Goal: Obtain resource: Download file/media

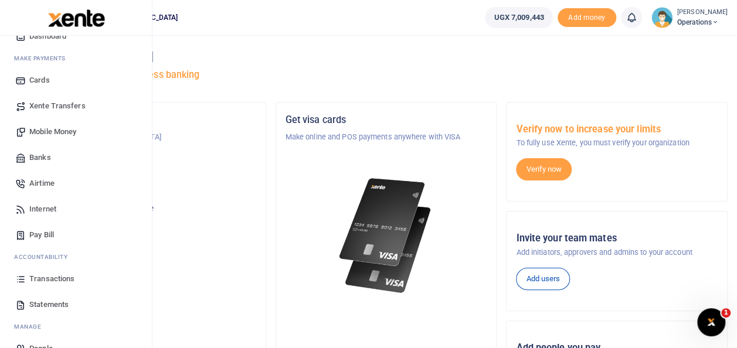
scroll to position [70, 0]
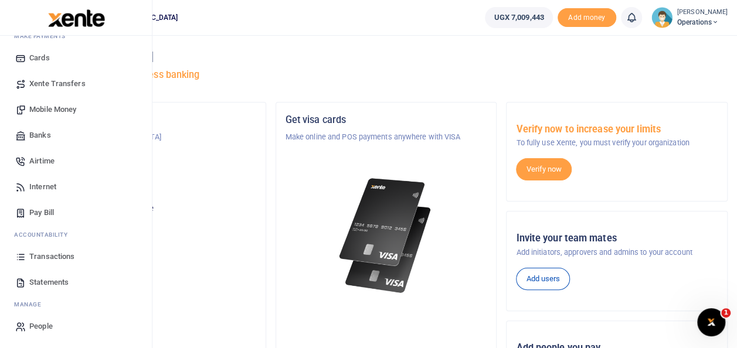
click at [66, 281] on span "Statements" at bounding box center [48, 283] width 39 height 12
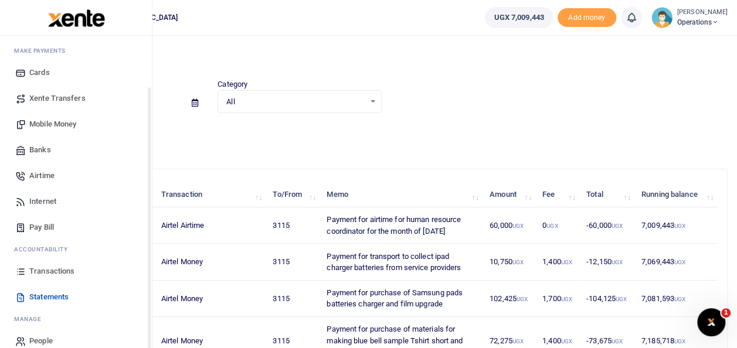
scroll to position [70, 0]
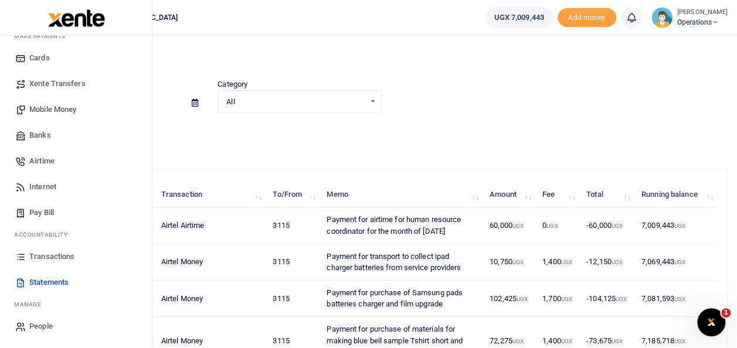
click at [68, 283] on span "Statements" at bounding box center [48, 283] width 39 height 12
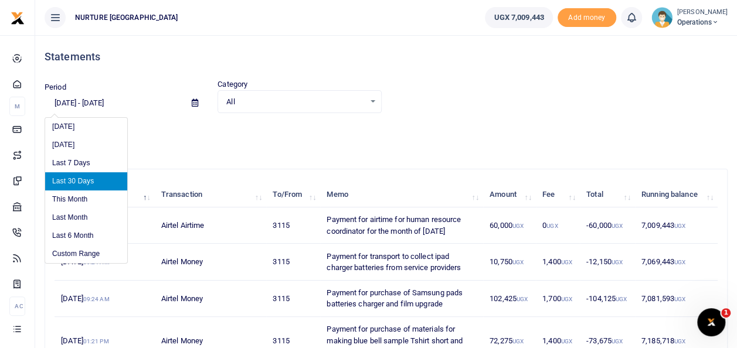
click at [110, 102] on input "08/10/2025 - 09/08/2025" at bounding box center [114, 103] width 138 height 20
click at [70, 198] on li "This Month" at bounding box center [86, 200] width 82 height 18
type input "09/01/2025 - 09/30/2025"
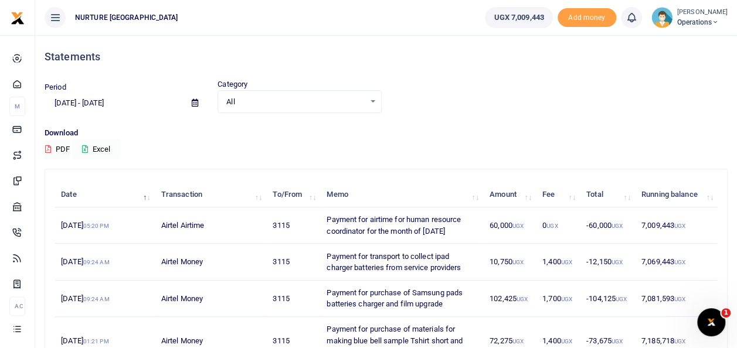
click at [109, 143] on button "Excel" at bounding box center [96, 150] width 48 height 20
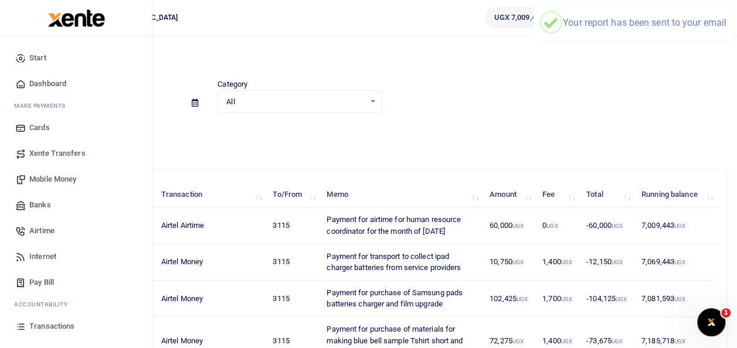
click at [72, 324] on span "Transactions" at bounding box center [51, 327] width 45 height 12
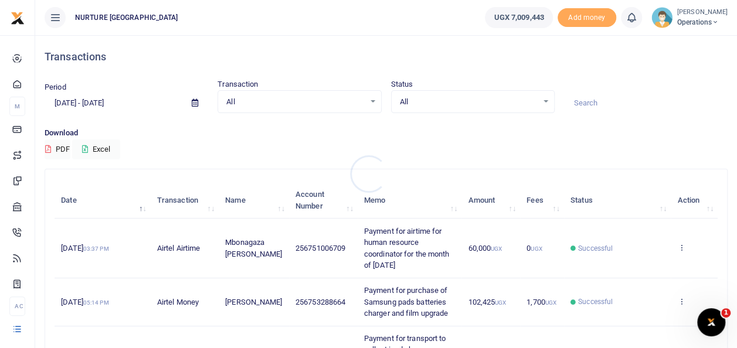
click at [115, 101] on div at bounding box center [368, 174] width 737 height 348
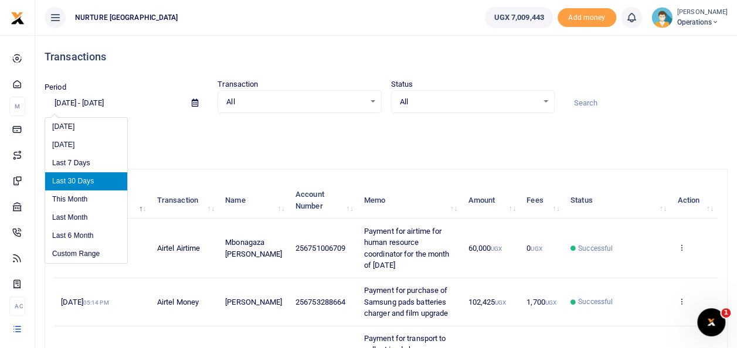
click at [111, 98] on input "[DATE] - [DATE]" at bounding box center [114, 103] width 138 height 20
click at [83, 197] on li "This Month" at bounding box center [86, 200] width 82 height 18
type input "[DATE] - [DATE]"
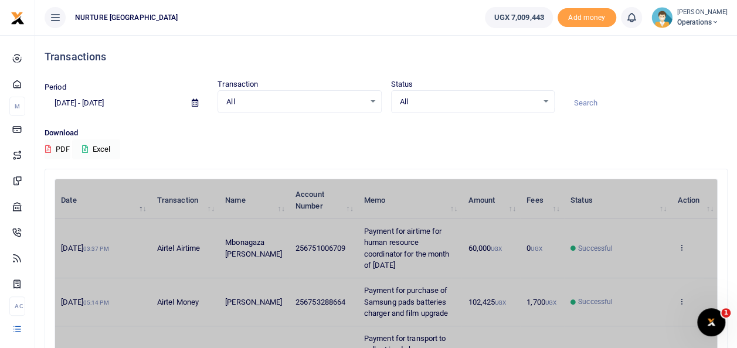
click at [106, 150] on button "Excel" at bounding box center [96, 150] width 48 height 20
